Goal: Information Seeking & Learning: Learn about a topic

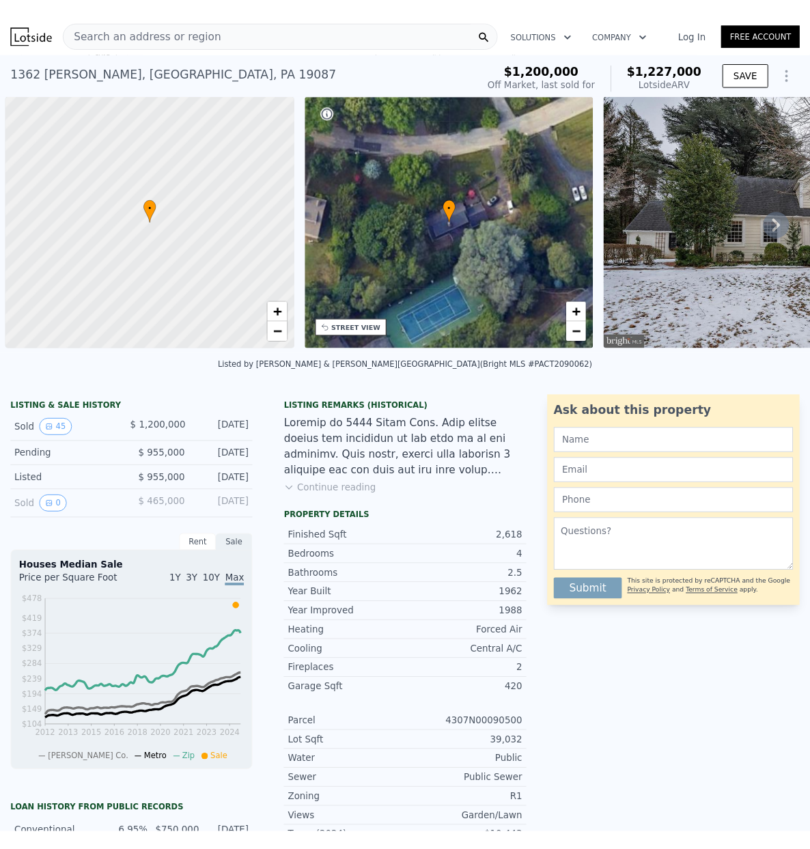
scroll to position [0, 5]
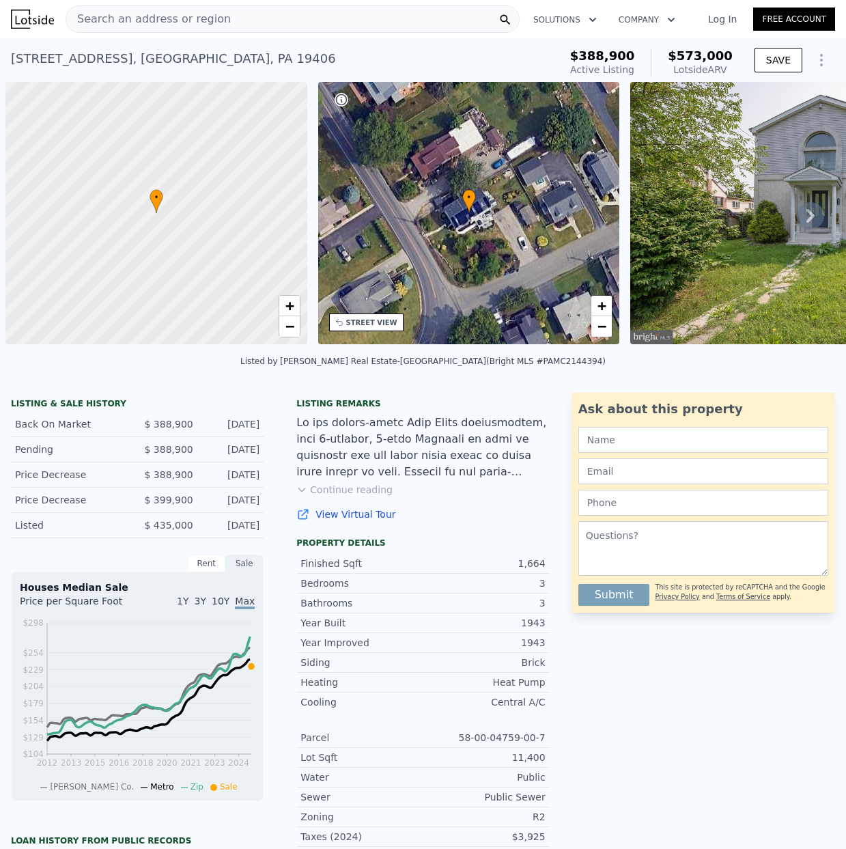
scroll to position [0, 1075]
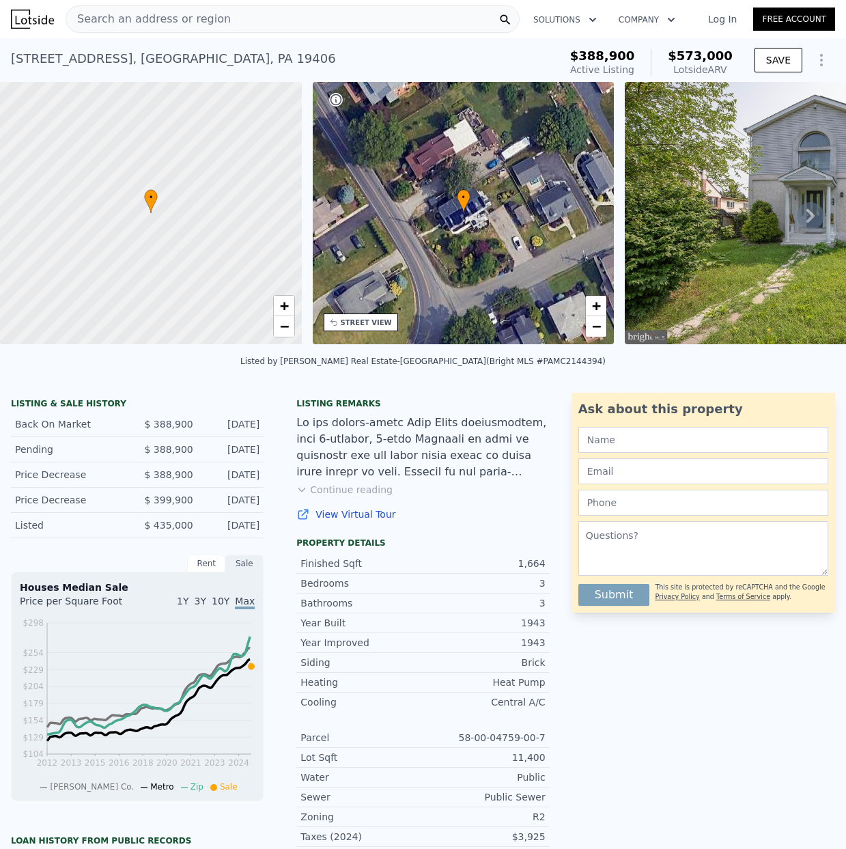
click at [443, 42] on div "214 Crooked Ln , Montgomery County , PA 19406 Active at $388,900 (~ARV $573k ) …" at bounding box center [423, 60] width 846 height 44
type input "3"
type input "1"
type input "1223"
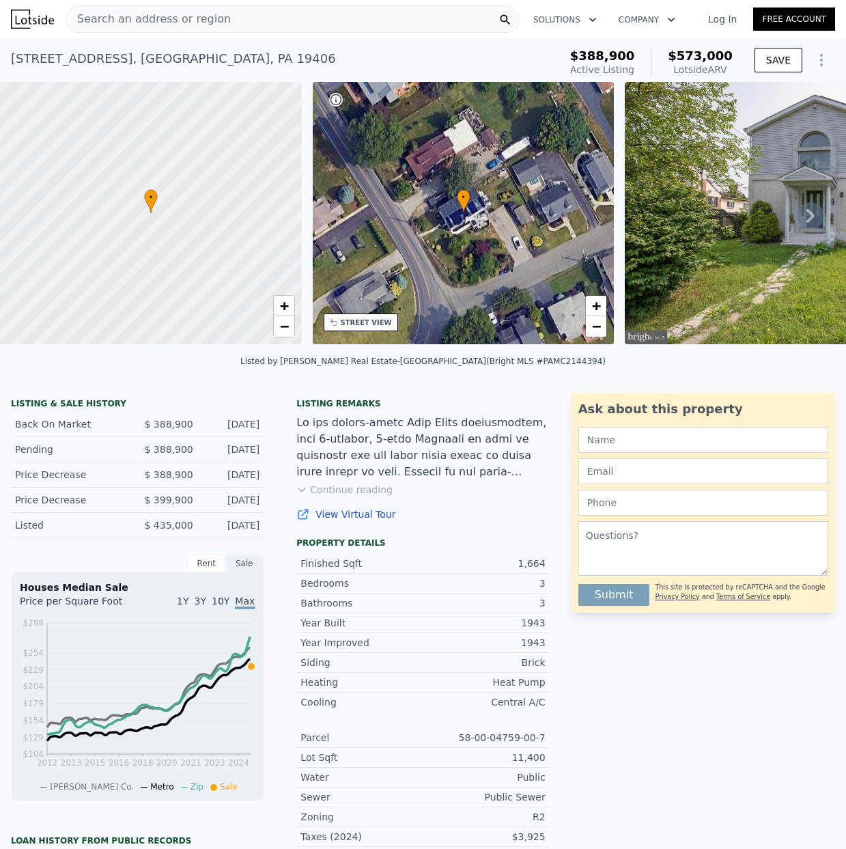
type input "2077"
type input "10890"
type input "$ 391,000"
type input "4"
type input "$ 86,621"
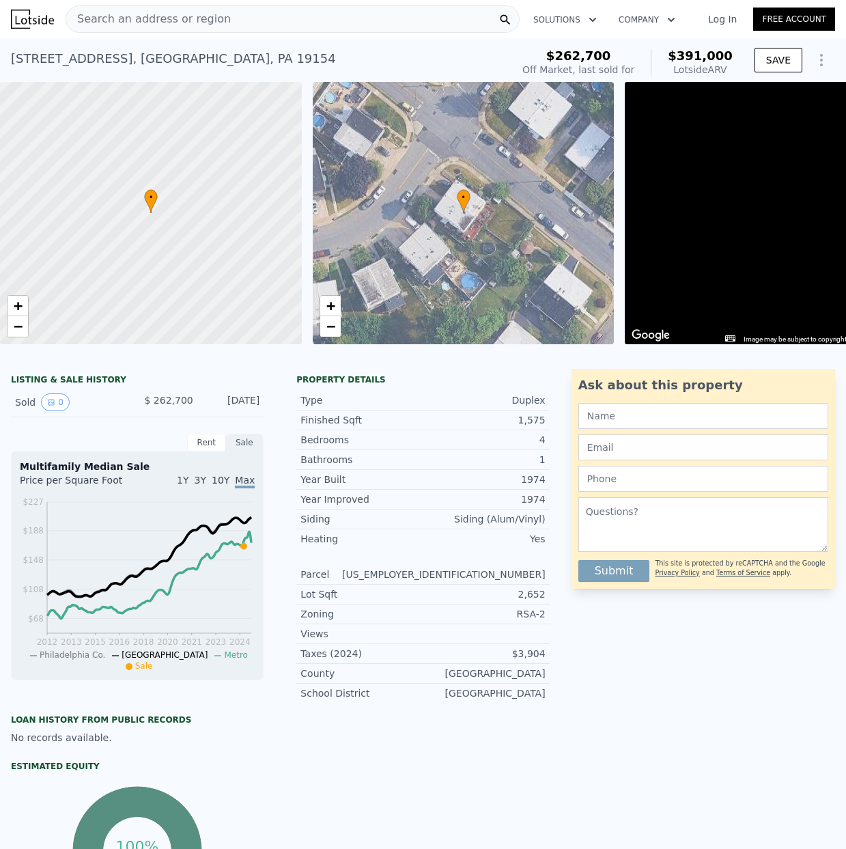
scroll to position [0, 673]
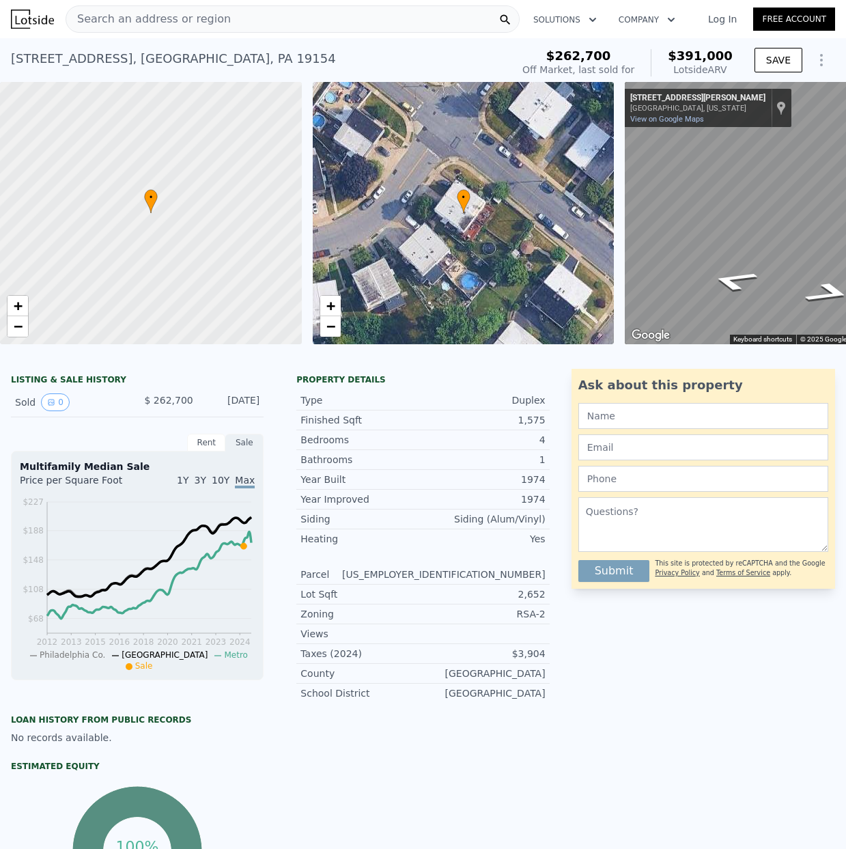
type input "0"
type input "2"
type input "1120"
type input "1408"
type input "706"
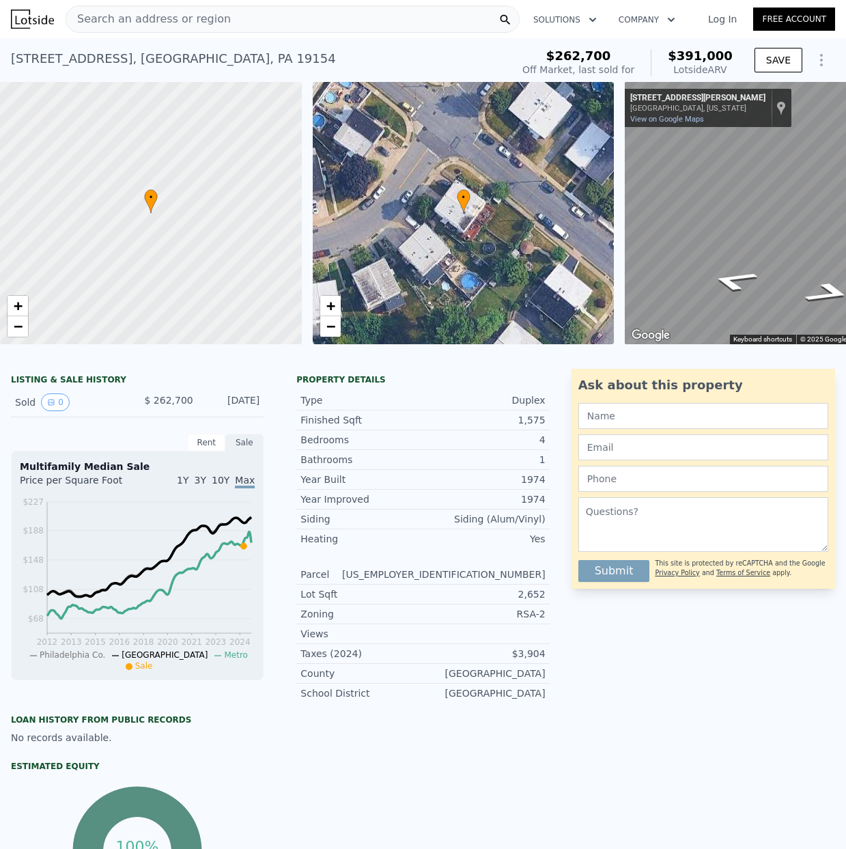
type input "2307"
type input "$ 175,000"
type input "5"
type input "$ 129,825"
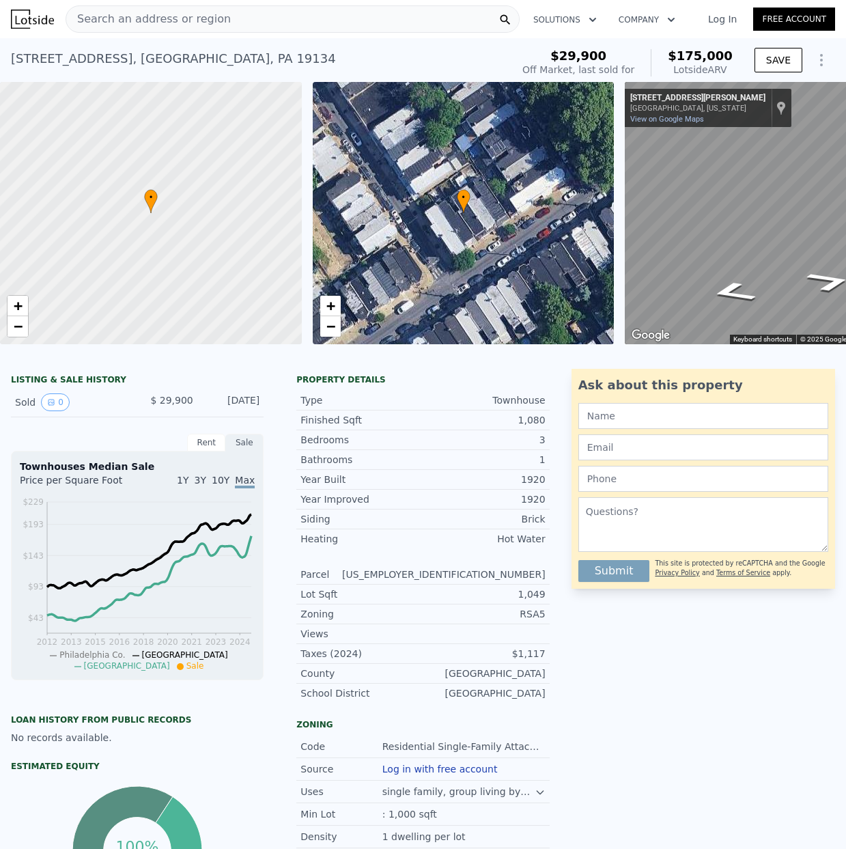
type input "2"
type input "5"
type input "1"
type input "3.5"
type input "1152"
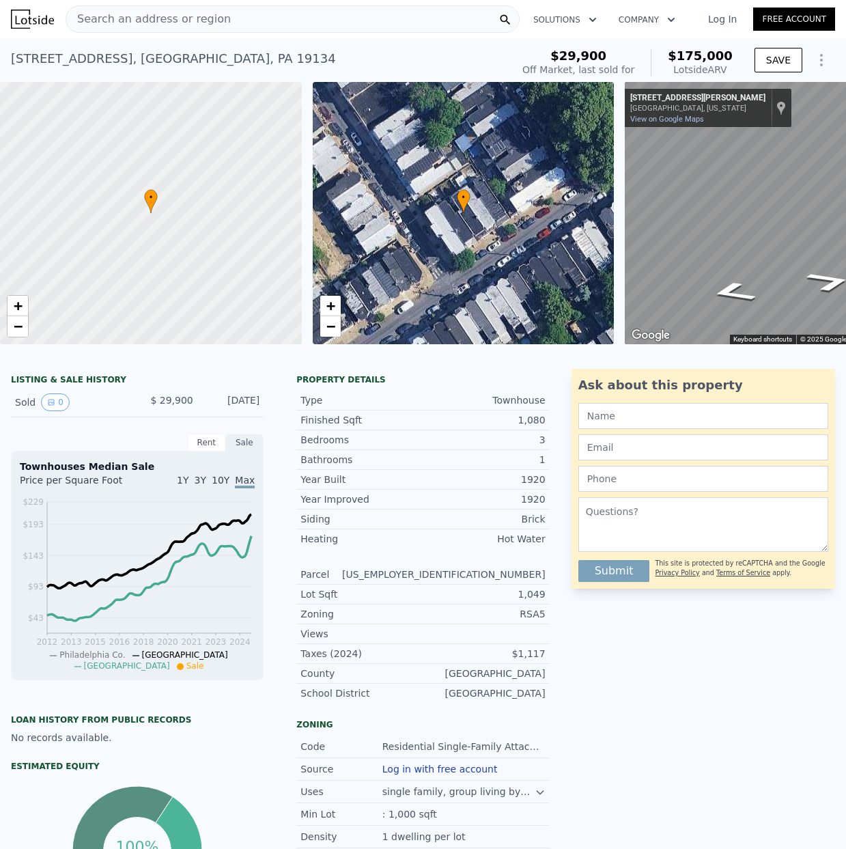
type input "1691"
type input "3615"
type input "7405"
type input "$ 275,000"
type input "$ 218,302"
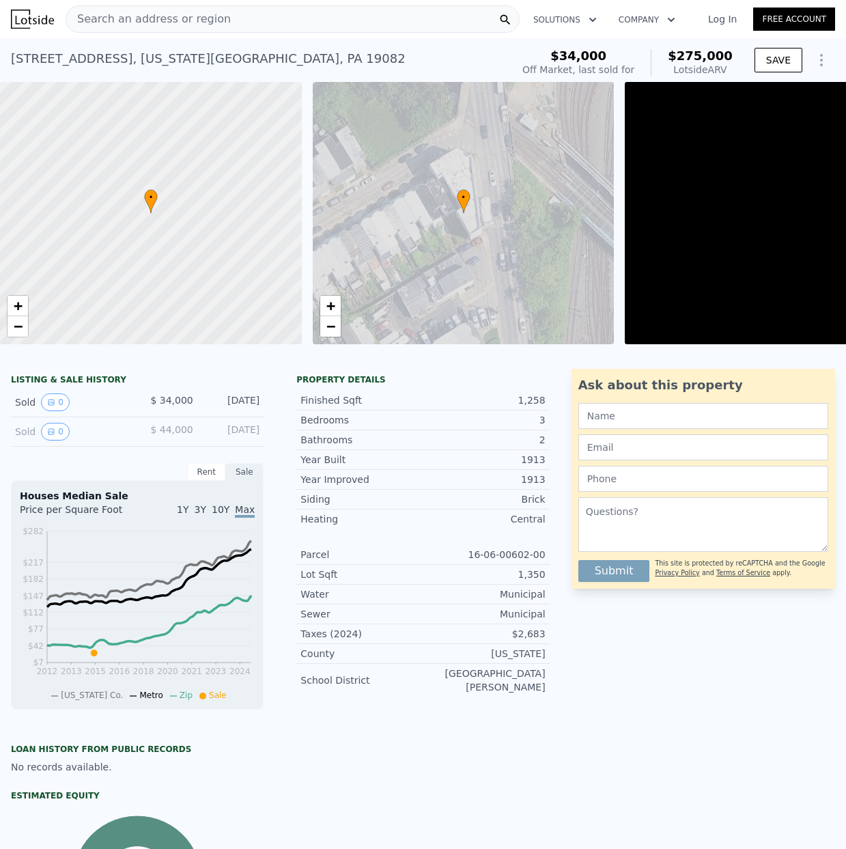
scroll to position [0, 181]
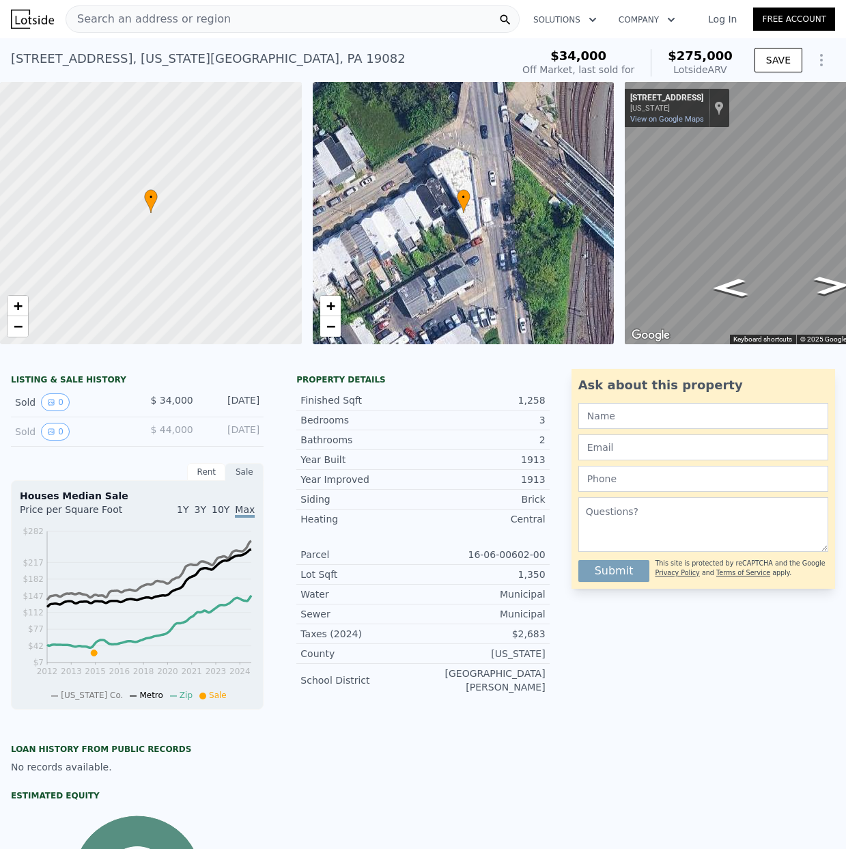
type input "3"
type input "2.5"
type input "2218"
type input "3436"
type input "18025"
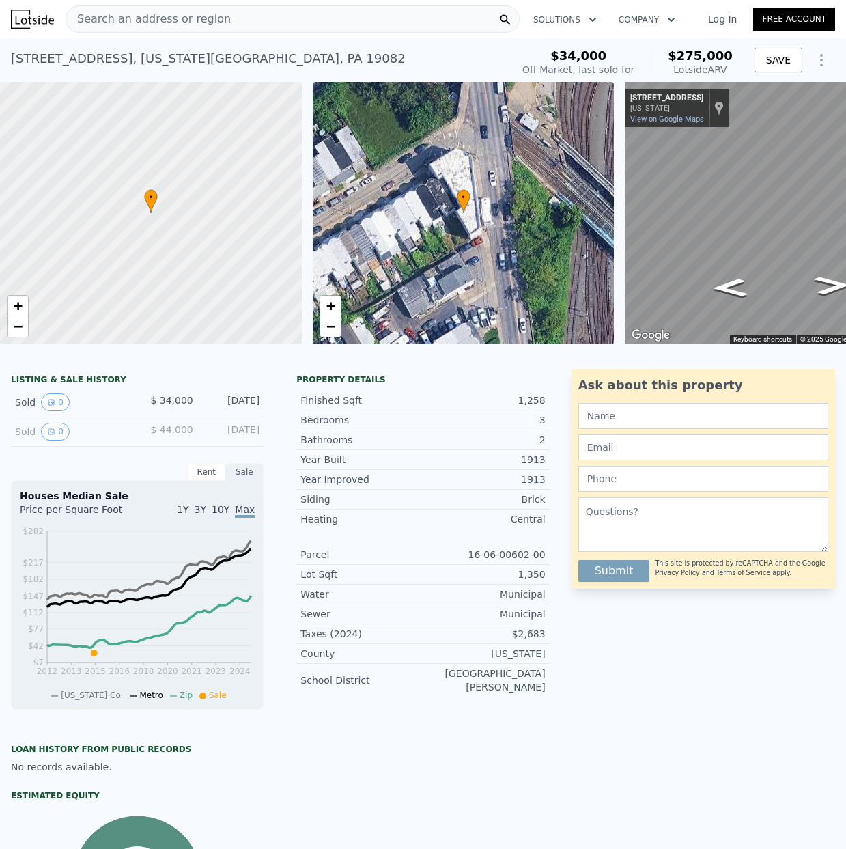
type input "39032"
type input "$ 1,136,000"
type input "7"
type input "$ 750,244"
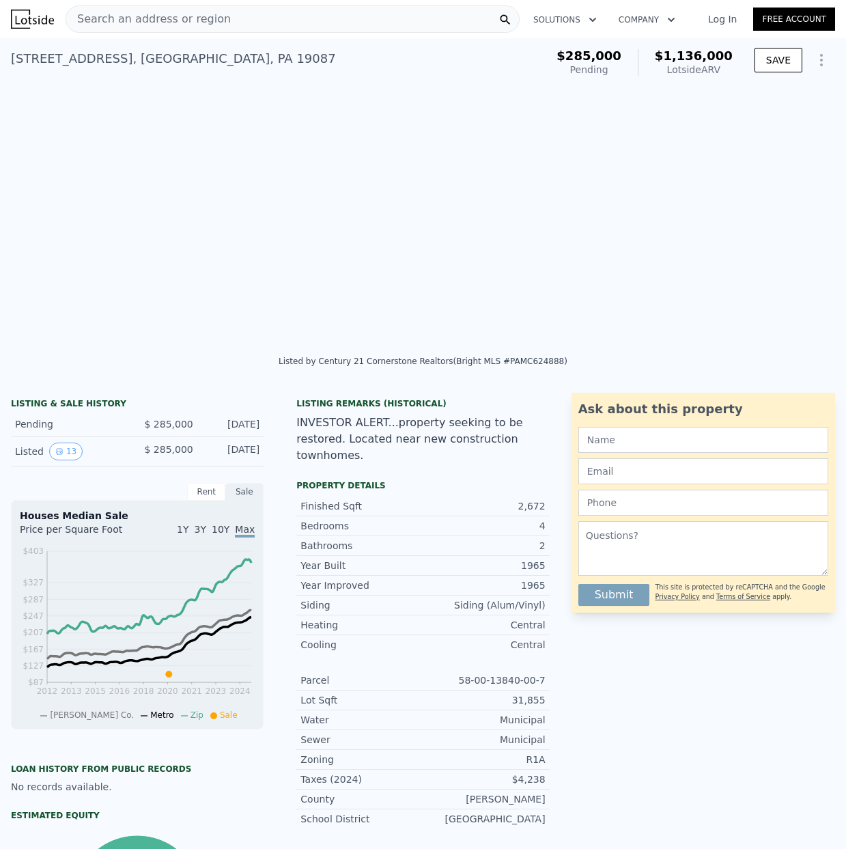
scroll to position [0, 1563]
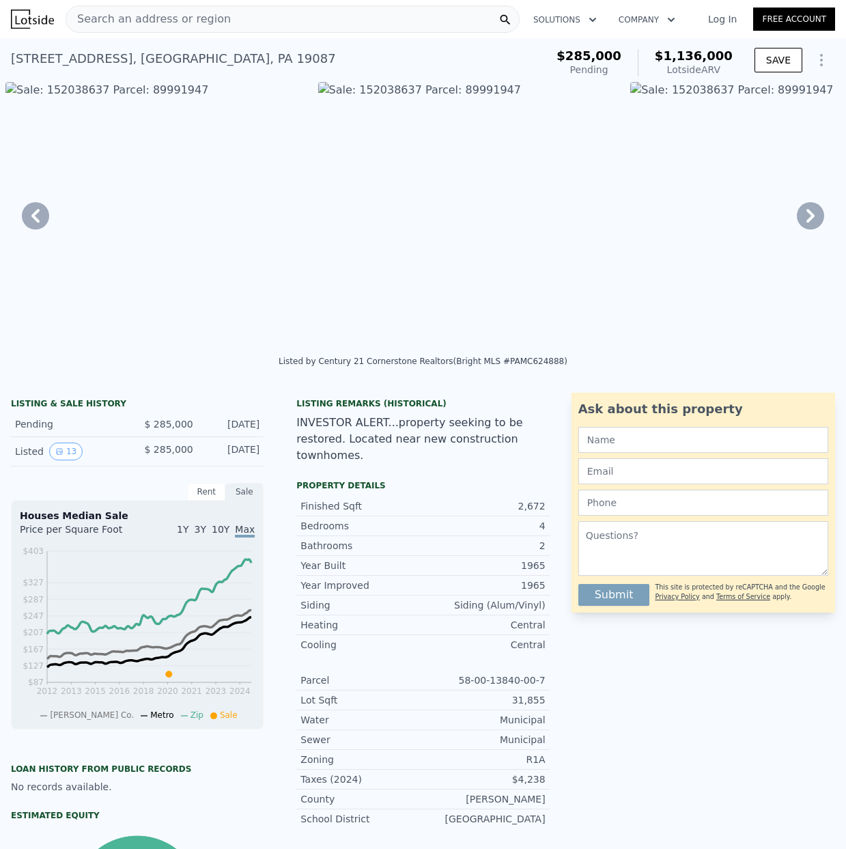
click at [810, 212] on icon at bounding box center [811, 216] width 8 height 14
click at [810, 214] on div "• + − • + − STREET VIEW ← Move left → Move right ↑ Move up ↓ Move down + Zoom i…" at bounding box center [423, 215] width 846 height 267
click at [810, 214] on icon at bounding box center [810, 215] width 27 height 27
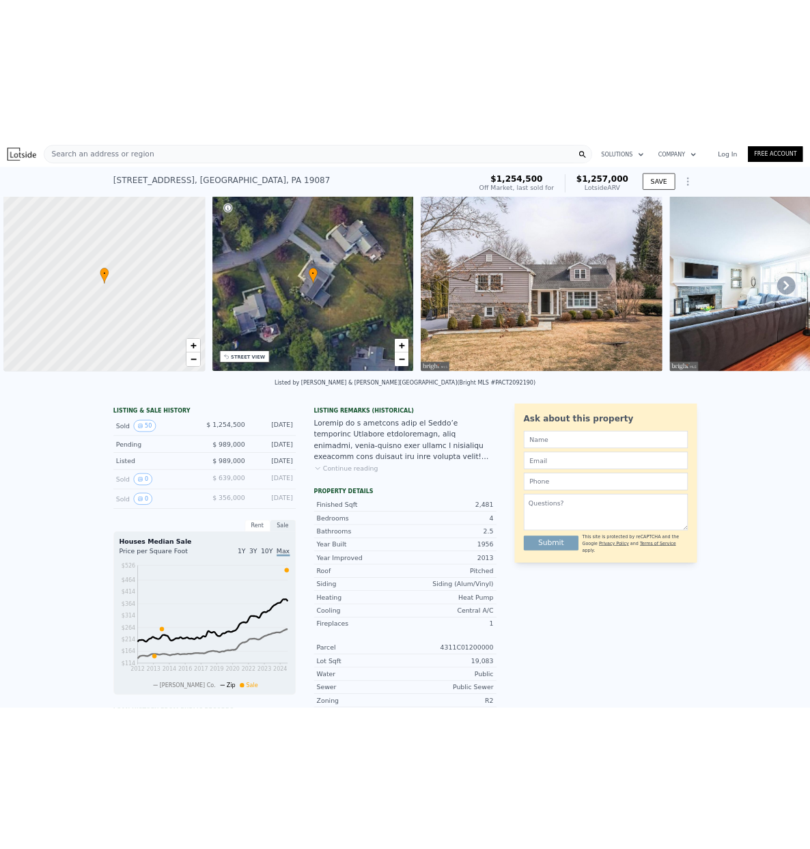
scroll to position [0, 5]
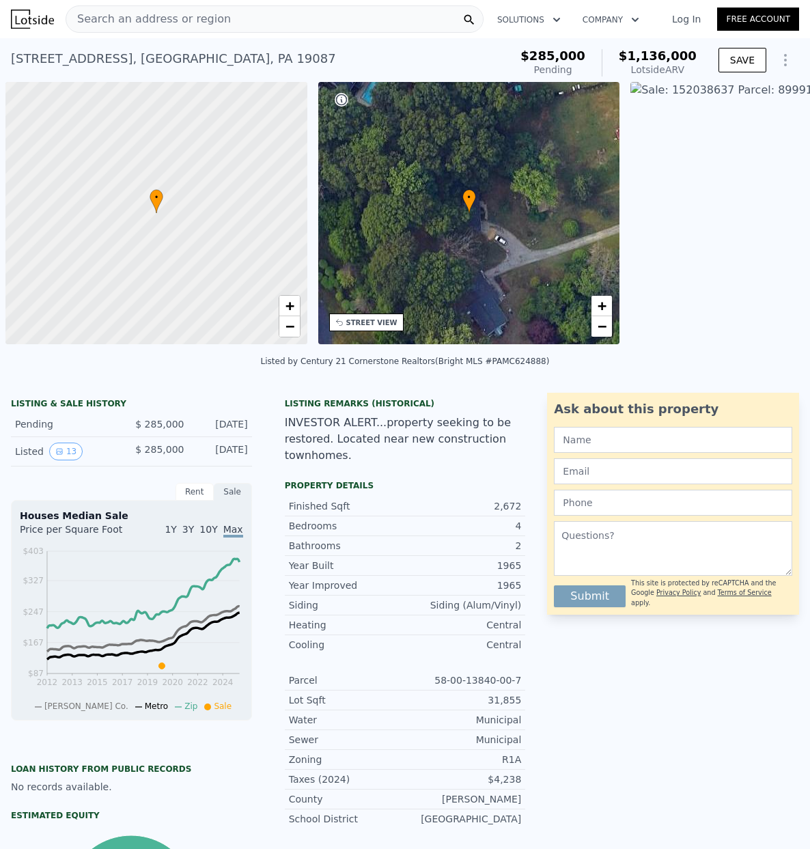
scroll to position [0, 5]
